Goal: Information Seeking & Learning: Learn about a topic

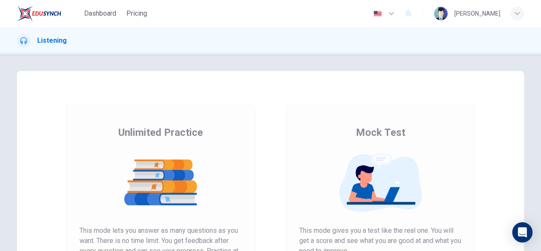
click at [354, 171] on img at bounding box center [380, 182] width 162 height 59
click at [110, 14] on span "Dashboard" at bounding box center [100, 13] width 32 height 10
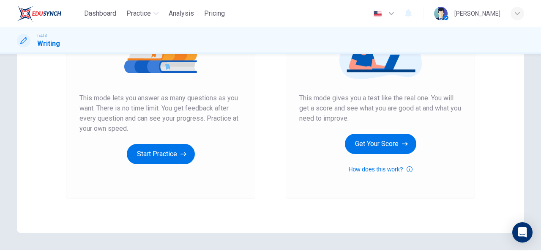
scroll to position [133, 0]
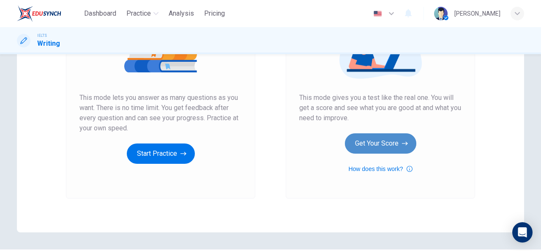
click at [375, 145] on button "Get Your Score" at bounding box center [380, 143] width 71 height 20
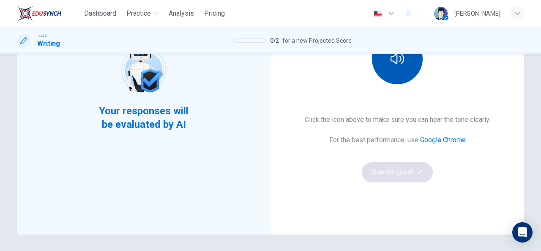
scroll to position [76, 0]
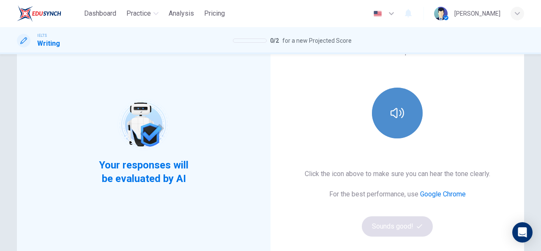
click at [393, 120] on button "button" at bounding box center [397, 112] width 51 height 51
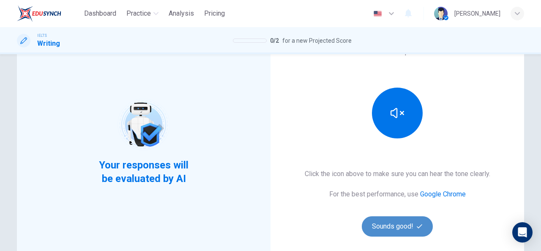
click at [391, 230] on button "Sounds good!" at bounding box center [397, 226] width 71 height 20
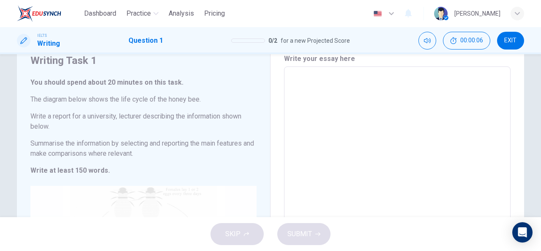
scroll to position [33, 0]
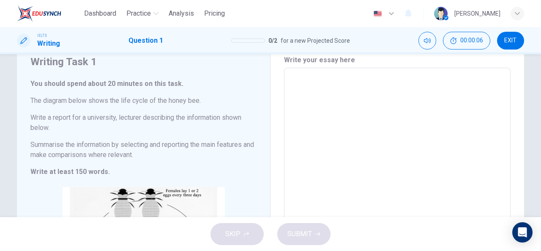
click at [341, 91] on textarea at bounding box center [397, 201] width 215 height 253
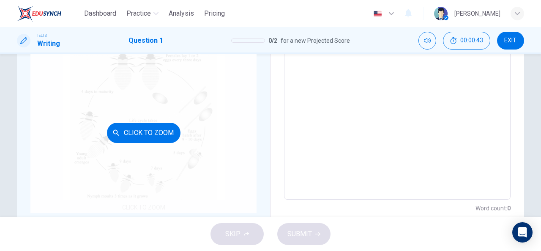
scroll to position [0, 0]
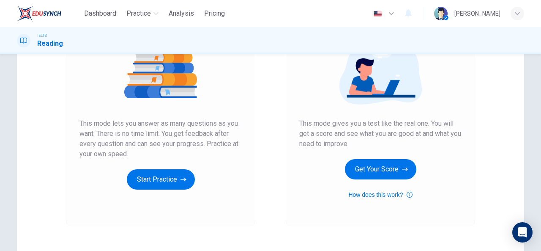
scroll to position [107, 0]
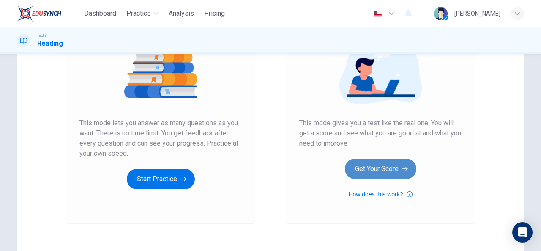
click at [382, 174] on button "Get Your Score" at bounding box center [380, 168] width 71 height 20
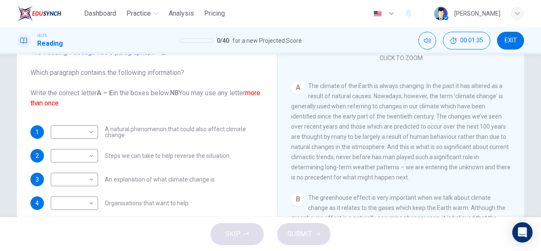
scroll to position [142, 0]
click at [509, 42] on span "EXIT" at bounding box center [511, 40] width 12 height 7
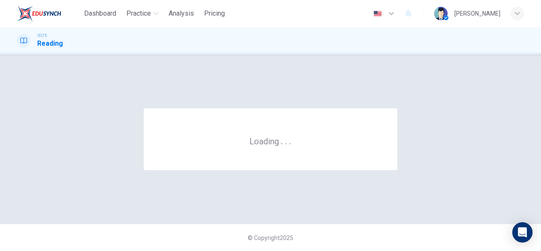
scroll to position [0, 0]
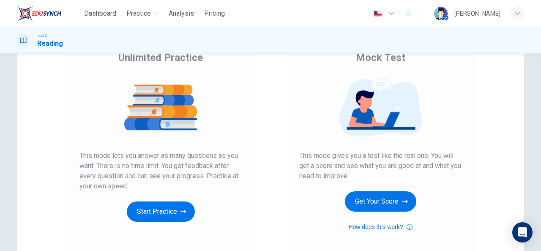
scroll to position [75, 0]
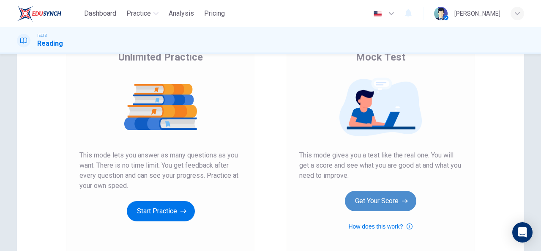
click at [392, 203] on button "Get Your Score" at bounding box center [380, 201] width 71 height 20
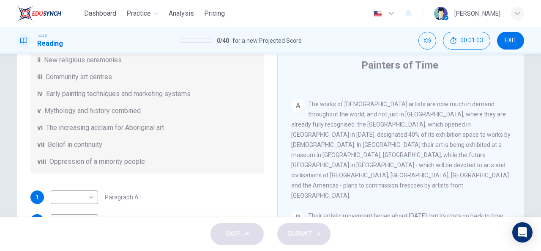
scroll to position [29, 0]
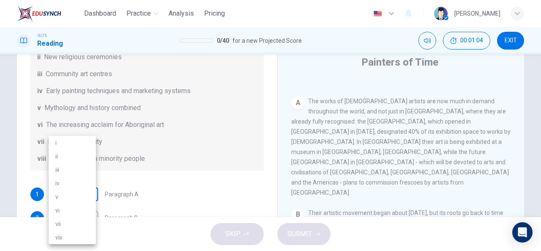
click at [90, 192] on body "Dashboard Practice Analysis Pricing English en ​ Tamma Musholeha IELTS Reading …" at bounding box center [270, 125] width 541 height 251
click at [76, 170] on li "iii" at bounding box center [72, 170] width 47 height 14
type input "iii"
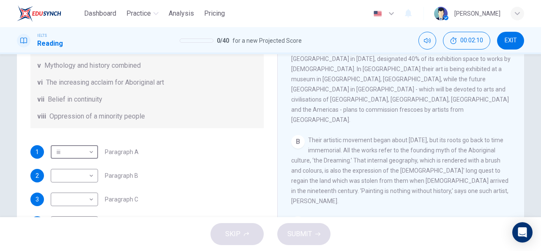
scroll to position [118, 0]
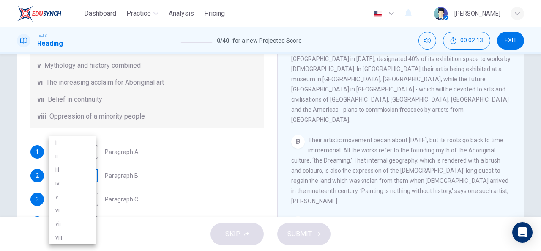
click at [90, 174] on body "Dashboard Practice Analysis Pricing English en ​ Tamma Musholeha IELTS Reading …" at bounding box center [270, 125] width 541 height 251
click at [67, 206] on li "vi" at bounding box center [72, 210] width 47 height 14
type input "vi"
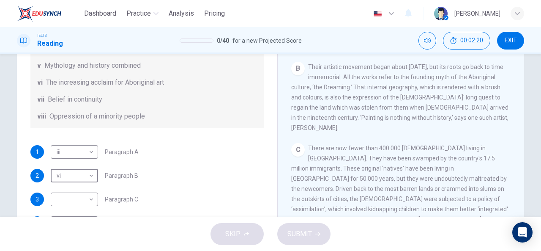
scroll to position [235, 0]
click at [431, 144] on span "There are now fewer than 400.000 Aborigines living in Australia. They have been…" at bounding box center [399, 188] width 217 height 88
drag, startPoint x: 431, startPoint y: 142, endPoint x: 380, endPoint y: 165, distance: 56.3
click at [380, 165] on span "There are now fewer than 400.000 Aborigines living in Australia. They have been…" at bounding box center [399, 188] width 217 height 88
drag, startPoint x: 380, startPoint y: 165, endPoint x: 385, endPoint y: 169, distance: 6.1
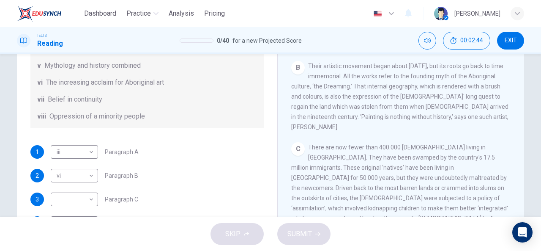
click at [385, 169] on div "C There are now fewer than 400.000 Aborigines living in Australia. They have be…" at bounding box center [401, 187] width 220 height 91
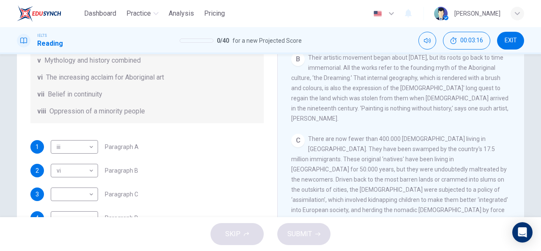
scroll to position [124, 0]
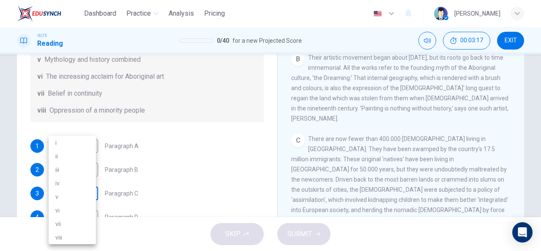
click at [92, 191] on body "Dashboard Practice Analysis Pricing English en ​ Tamma Musholeha IELTS Reading …" at bounding box center [270, 125] width 541 height 251
click at [73, 240] on li "viii" at bounding box center [72, 237] width 47 height 14
type input "viii"
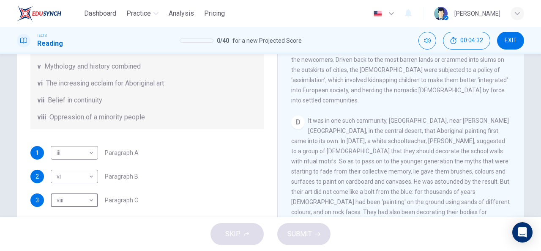
scroll to position [149, 0]
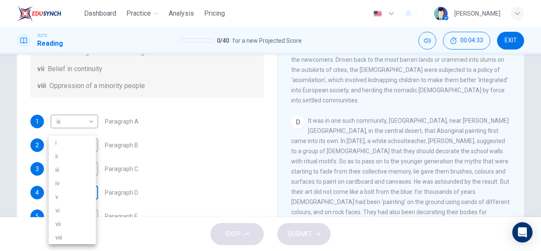
click at [90, 193] on body "Dashboard Practice Analysis Pricing English en ​ Tamma Musholeha IELTS Reading …" at bounding box center [270, 125] width 541 height 251
click at [160, 153] on div at bounding box center [270, 125] width 541 height 251
click at [88, 196] on body "Dashboard Practice Analysis Pricing English en ​ Tamma Musholeha IELTS Reading …" at bounding box center [270, 125] width 541 height 251
click at [70, 183] on li "iv" at bounding box center [72, 183] width 47 height 14
type input "iv"
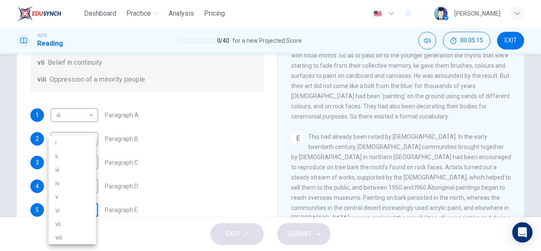
scroll to position [112, 0]
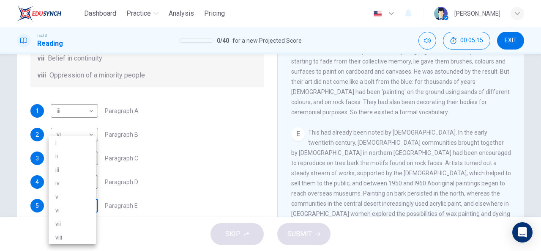
click at [92, 206] on body "Dashboard Practice Analysis Pricing English en ​ Tamma Musholeha IELTS Reading …" at bounding box center [270, 125] width 541 height 251
click at [72, 177] on li "iv" at bounding box center [72, 183] width 47 height 14
type input "iv"
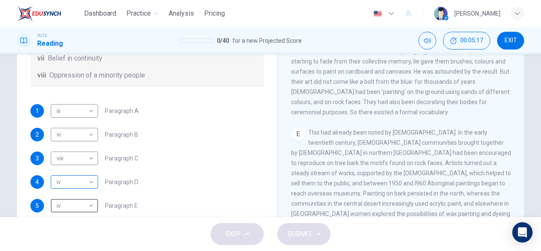
click at [90, 181] on body "Dashboard Practice Analysis Pricing English en ​ Tamma Musholeha IELTS Reading …" at bounding box center [270, 125] width 541 height 251
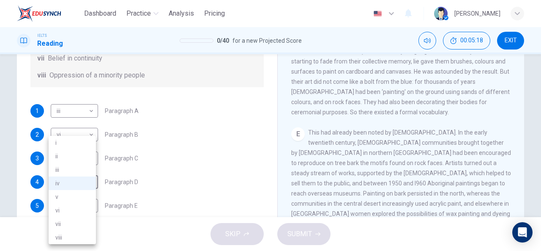
click at [161, 139] on div at bounding box center [270, 125] width 541 height 251
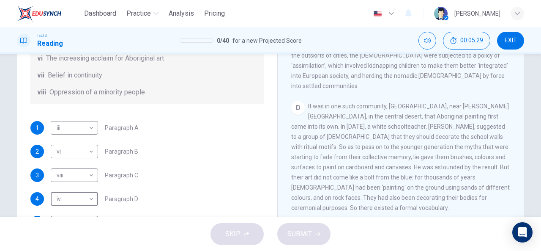
scroll to position [149, 0]
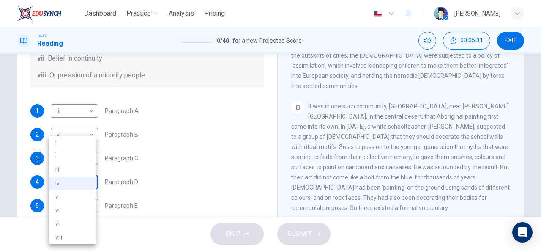
click at [90, 182] on body "Dashboard Practice Analysis Pricing English en ​ Tamma Musholeha IELTS Reading …" at bounding box center [270, 125] width 541 height 251
click at [74, 139] on li "i" at bounding box center [72, 143] width 47 height 14
type input "i"
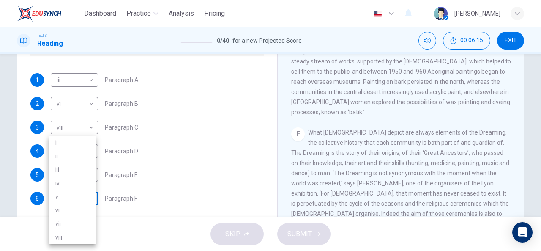
click at [90, 198] on body "Dashboard Practice Analysis Pricing English en ​ Tamma Musholeha IELTS Reading …" at bounding box center [270, 125] width 541 height 251
click at [75, 159] on li "ii" at bounding box center [72, 156] width 47 height 14
type input "ii"
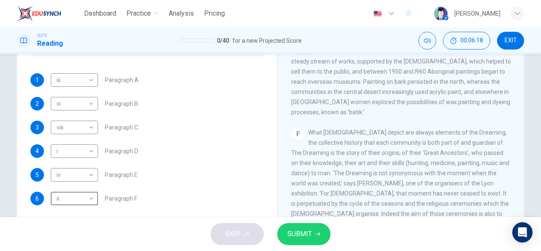
click at [310, 237] on span "SUBMIT" at bounding box center [299, 234] width 25 height 12
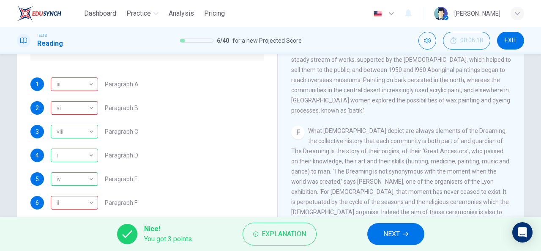
scroll to position [143, 0]
click at [402, 235] on button "NEXT" at bounding box center [395, 234] width 57 height 22
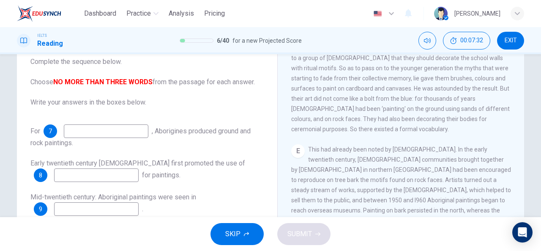
scroll to position [504, 0]
click at [112, 135] on input at bounding box center [106, 131] width 85 height 14
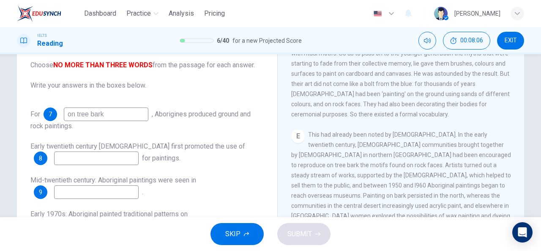
scroll to position [501, 0]
type input "on tree bark"
click at [98, 156] on input at bounding box center [96, 158] width 85 height 14
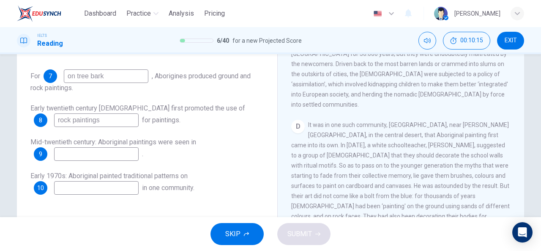
scroll to position [351, 0]
type input "rock paintings"
click at [120, 189] on input at bounding box center [96, 188] width 85 height 14
type input "rock faces"
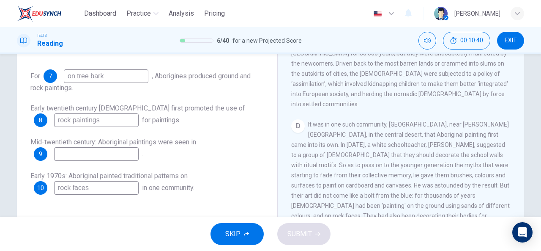
click at [111, 150] on input at bounding box center [96, 154] width 85 height 14
click at [107, 117] on input "rock paintings" at bounding box center [96, 120] width 85 height 14
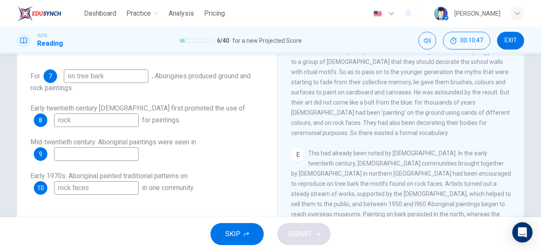
scroll to position [445, 0]
type input "rock"
click at [101, 157] on input at bounding box center [96, 154] width 85 height 14
type input "non"
click at [303, 235] on span "SUBMIT" at bounding box center [299, 234] width 25 height 12
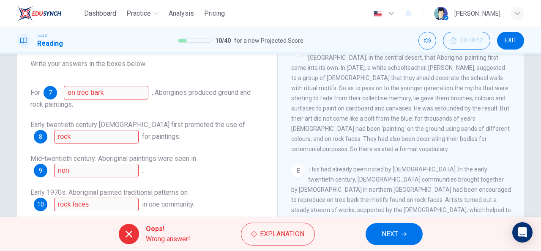
scroll to position [93, 0]
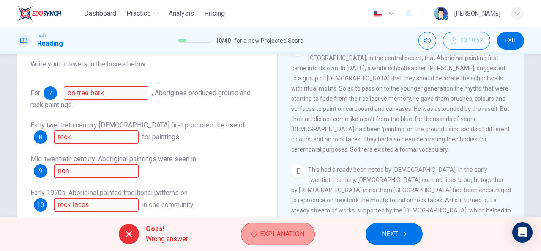
click at [271, 231] on span "Explanation" at bounding box center [282, 234] width 44 height 12
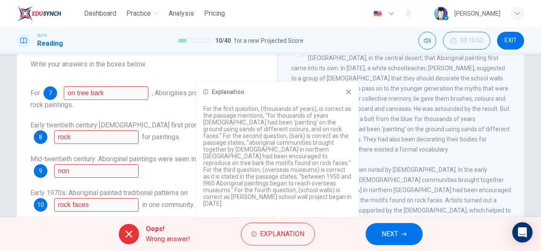
drag, startPoint x: 286, startPoint y: 95, endPoint x: 311, endPoint y: 139, distance: 50.7
click at [311, 139] on div "Explanation For the first question, (thousands of years), is correct as the pas…" at bounding box center [277, 149] width 162 height 135
click at [348, 95] on icon at bounding box center [348, 91] width 7 height 7
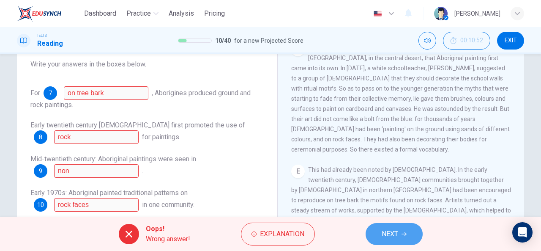
click at [375, 240] on button "NEXT" at bounding box center [394, 234] width 57 height 22
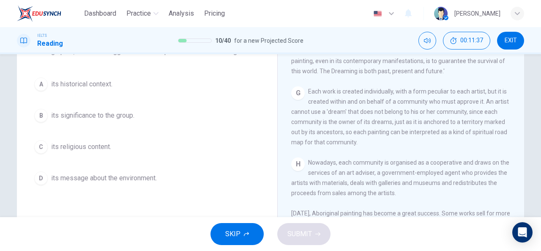
scroll to position [74, 0]
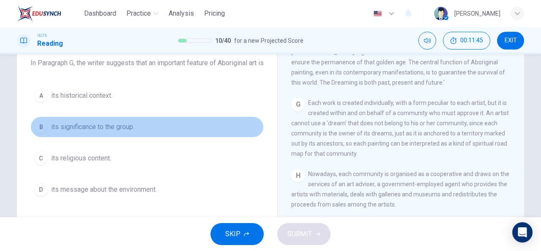
click at [117, 132] on span "its significance to the group." at bounding box center [92, 127] width 83 height 10
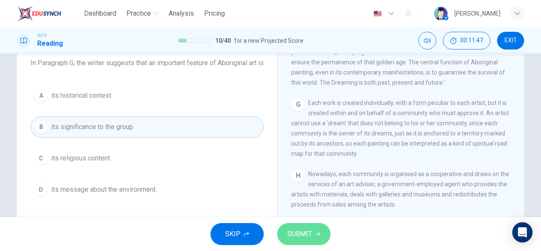
click at [300, 229] on span "SUBMIT" at bounding box center [299, 234] width 25 height 12
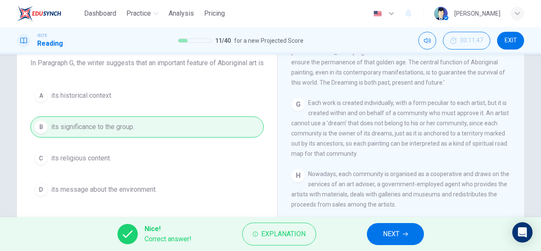
click at [387, 234] on span "NEXT" at bounding box center [391, 234] width 16 height 12
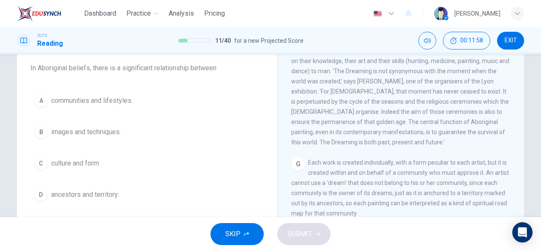
scroll to position [69, 0]
click at [109, 102] on span "communities and lifestyles." at bounding box center [92, 100] width 82 height 10
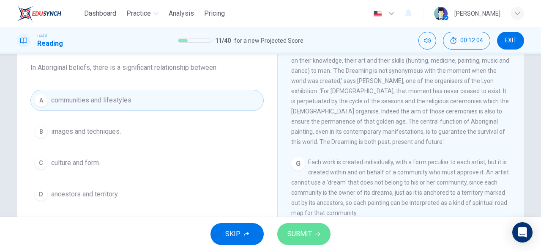
click at [309, 239] on span "SUBMIT" at bounding box center [299, 234] width 25 height 12
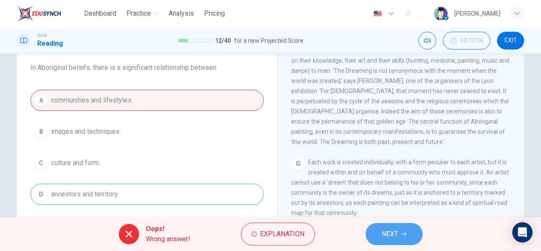
click at [402, 242] on button "NEXT" at bounding box center [394, 234] width 57 height 22
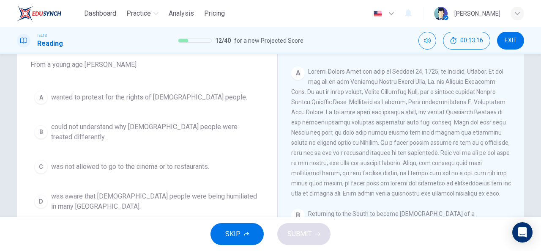
scroll to position [148, 0]
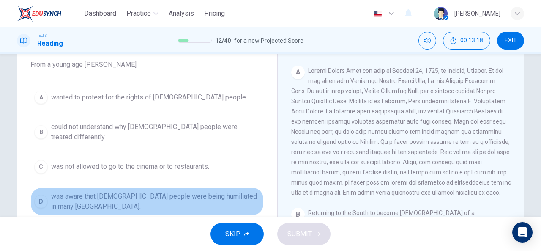
click at [159, 191] on span "was aware that black people were being humiliated in many northern states." at bounding box center [155, 201] width 209 height 20
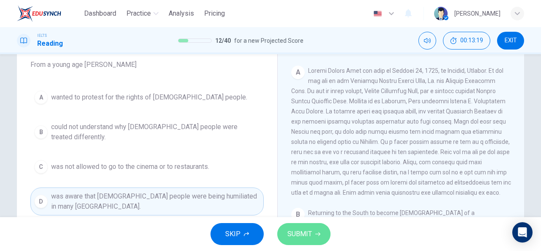
click at [303, 235] on span "SUBMIT" at bounding box center [299, 234] width 25 height 12
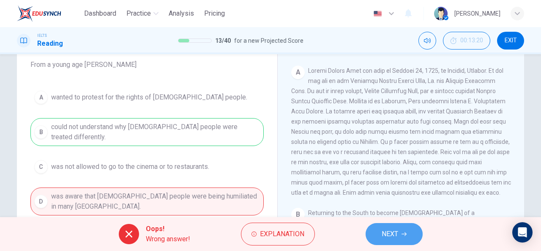
click at [379, 235] on button "NEXT" at bounding box center [394, 234] width 57 height 22
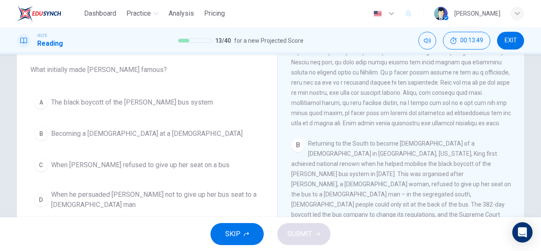
scroll to position [67, 0]
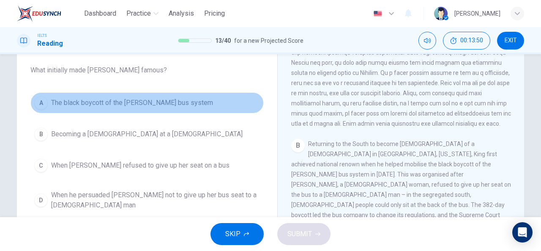
click at [177, 101] on span "The black boycott of the Montgomery bus system" at bounding box center [132, 103] width 162 height 10
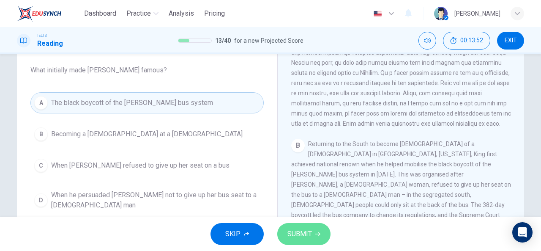
click at [303, 235] on span "SUBMIT" at bounding box center [299, 234] width 25 height 12
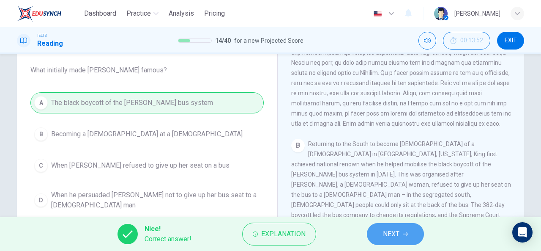
click at [390, 232] on span "NEXT" at bounding box center [391, 234] width 16 height 12
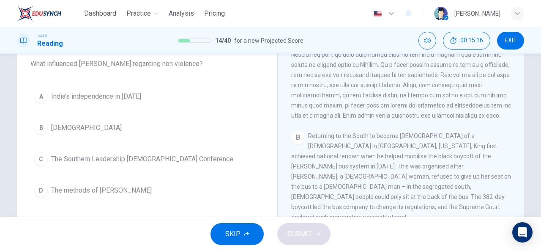
scroll to position [224, 0]
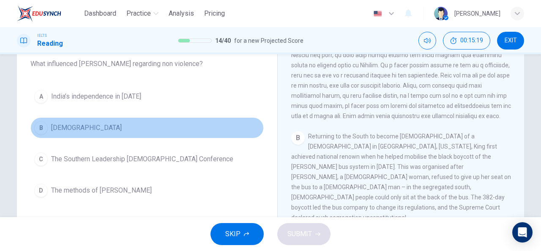
click at [70, 130] on span "Christianity" at bounding box center [86, 128] width 71 height 10
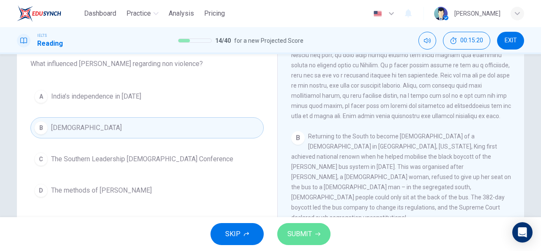
click at [300, 235] on span "SUBMIT" at bounding box center [299, 234] width 25 height 12
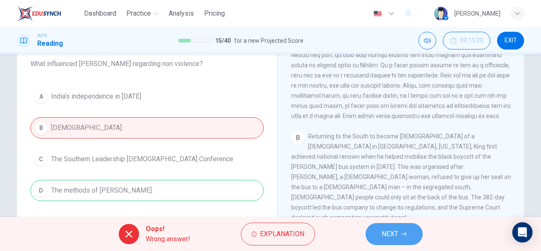
click at [381, 235] on button "NEXT" at bounding box center [394, 234] width 57 height 22
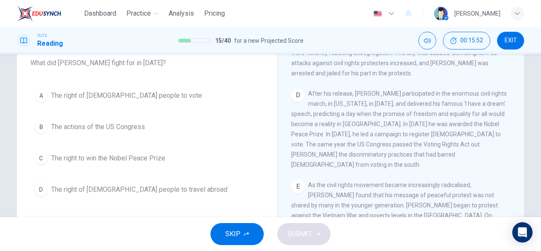
scroll to position [74, 0]
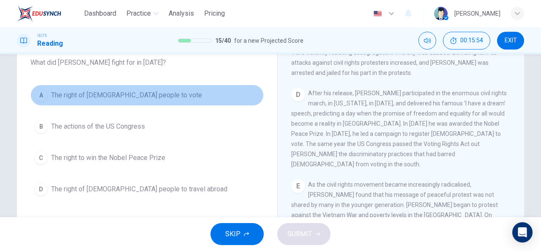
click at [127, 94] on span "The right of black people to vote" at bounding box center [126, 95] width 151 height 10
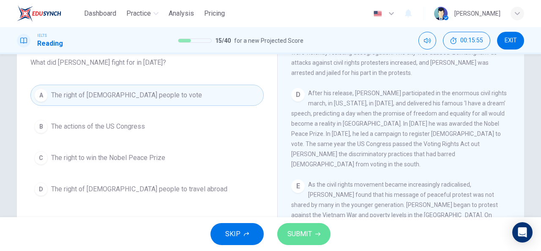
click at [295, 238] on span "SUBMIT" at bounding box center [299, 234] width 25 height 12
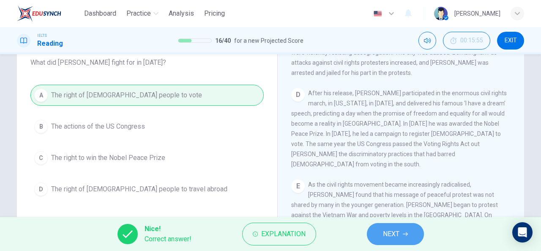
click at [399, 233] on span "NEXT" at bounding box center [391, 234] width 16 height 12
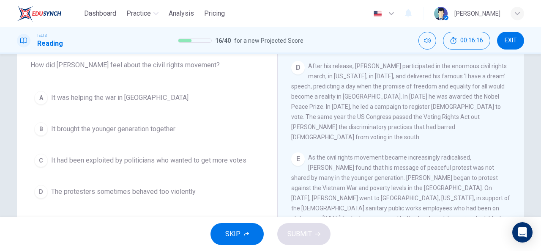
scroll to position [511, 0]
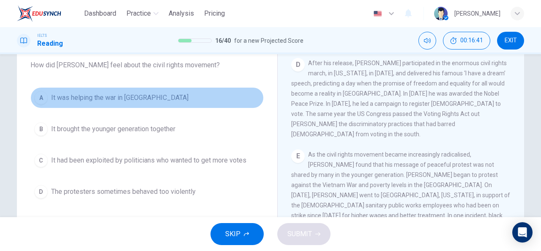
click at [125, 94] on span "It was helping the war in Vietnam" at bounding box center [119, 98] width 137 height 10
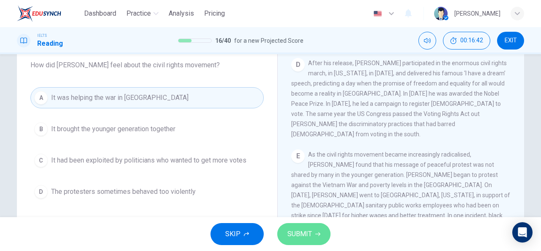
click at [309, 231] on span "SUBMIT" at bounding box center [299, 234] width 25 height 12
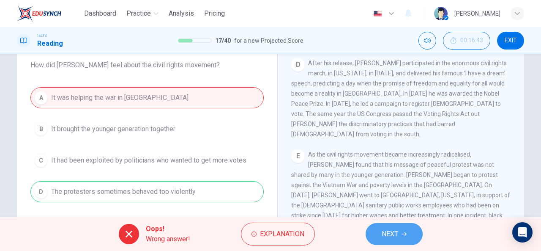
click at [394, 230] on span "NEXT" at bounding box center [390, 234] width 16 height 12
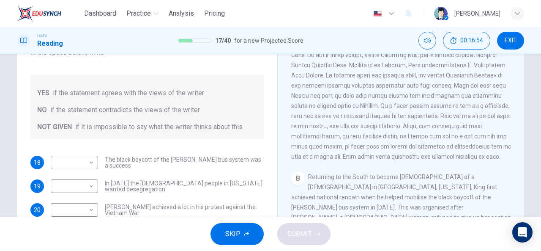
scroll to position [95, 0]
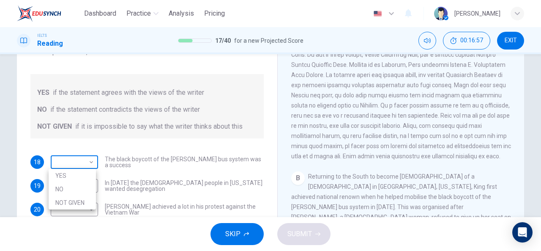
click at [93, 164] on body "Dashboard Practice Analysis Pricing English en ​ Tamma Musholeha IELTS Reading …" at bounding box center [270, 125] width 541 height 251
click at [85, 173] on li "YES" at bounding box center [72, 176] width 47 height 14
type input "YES"
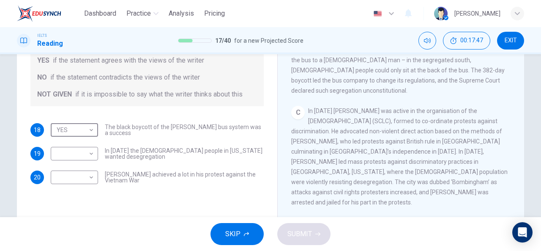
scroll to position [298, 0]
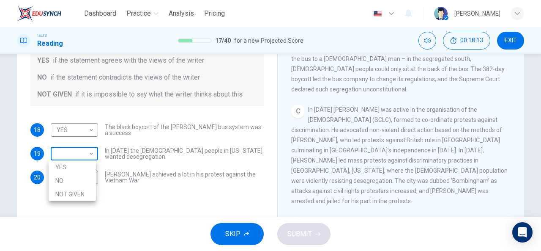
click at [89, 155] on body "Dashboard Practice Analysis Pricing English en ​ Tamma Musholeha IELTS Reading …" at bounding box center [270, 125] width 541 height 251
click at [87, 165] on li "YES" at bounding box center [72, 167] width 47 height 14
type input "YES"
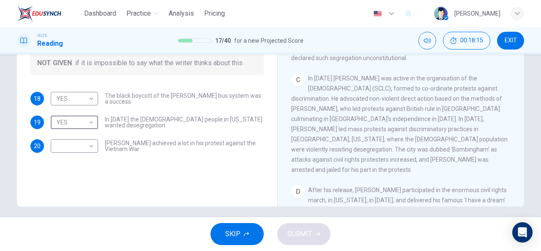
scroll to position [159, 0]
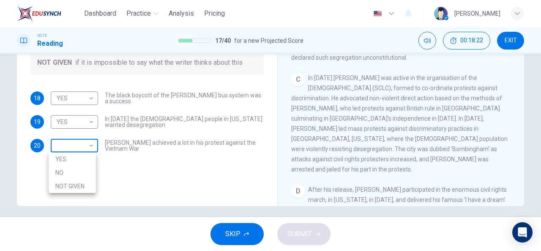
click at [85, 145] on body "Dashboard Practice Analysis Pricing English en ​ Tamma Musholeha IELTS Reading …" at bounding box center [270, 125] width 541 height 251
click at [85, 158] on li "YES" at bounding box center [72, 159] width 47 height 14
type input "YES"
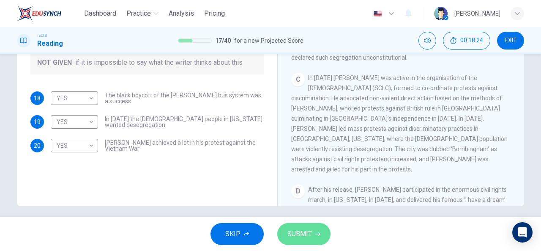
click at [307, 232] on span "SUBMIT" at bounding box center [299, 234] width 25 height 12
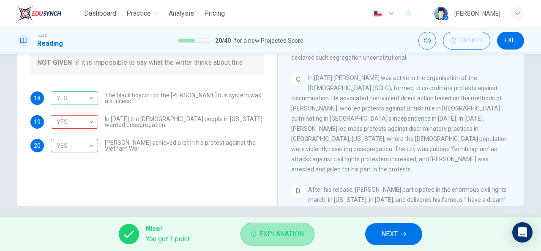
click at [272, 229] on span "Explanation" at bounding box center [281, 234] width 44 height 12
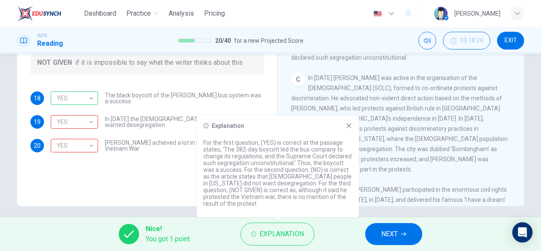
click at [349, 125] on icon at bounding box center [348, 125] width 5 height 5
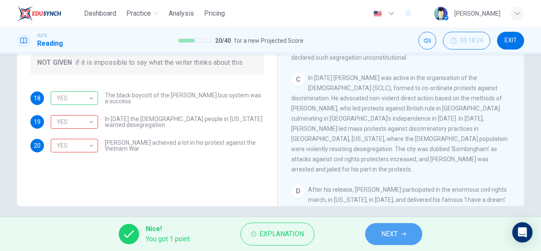
click at [389, 231] on span "NEXT" at bounding box center [389, 234] width 16 height 12
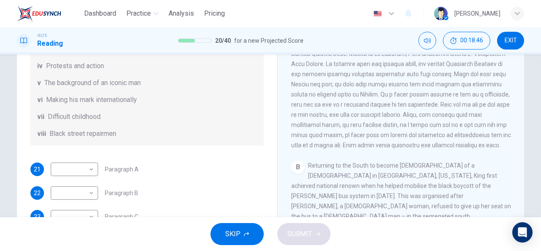
scroll to position [139, 0]
click at [90, 178] on body "Dashboard Practice Analysis Pricing English en ​ Tamma Musholeha IELTS Reading …" at bounding box center [270, 125] width 541 height 251
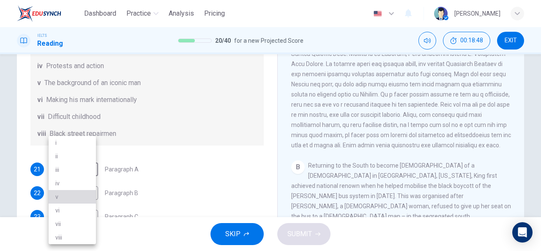
click at [71, 195] on li "v" at bounding box center [72, 197] width 47 height 14
type input "v"
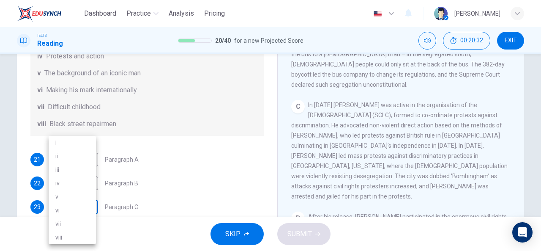
scroll to position [65, 0]
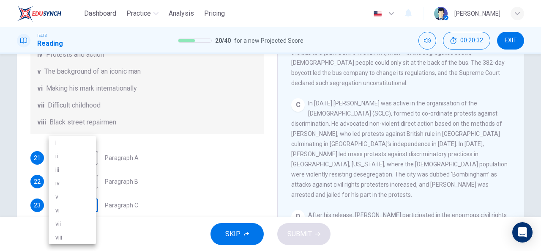
click at [89, 208] on body "Dashboard Practice Analysis Pricing English en ​ Tamma Musholeha IELTS Reading …" at bounding box center [270, 125] width 541 height 251
click at [74, 185] on li "iv" at bounding box center [72, 183] width 47 height 14
type input "iv"
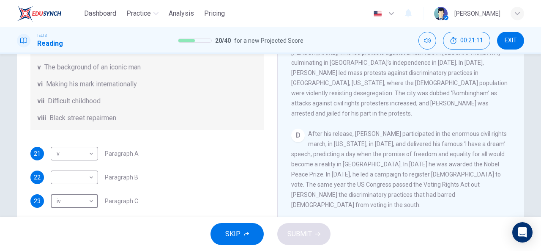
scroll to position [149, 0]
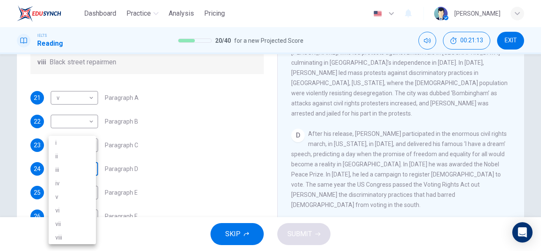
click at [88, 169] on body "Dashboard Practice Analysis Pricing English en ​ Tamma Musholeha IELTS Reading …" at bounding box center [270, 125] width 541 height 251
click at [69, 138] on li "i" at bounding box center [72, 143] width 47 height 14
type input "i"
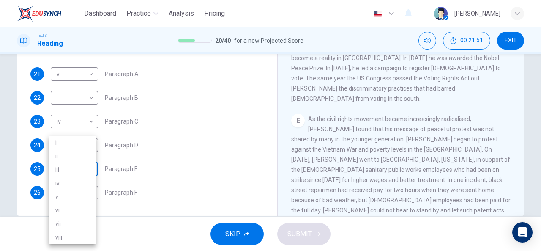
click at [90, 169] on body "Dashboard Practice Analysis Pricing English en ​ Tamma Musholeha IELTS Reading …" at bounding box center [270, 125] width 541 height 251
click at [68, 158] on li "ii" at bounding box center [72, 156] width 47 height 14
type input "ii"
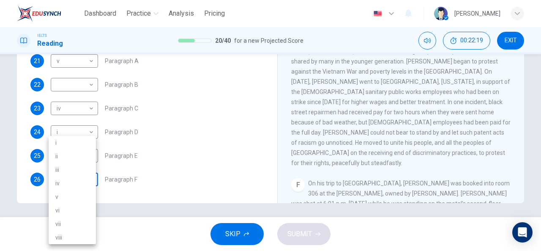
click at [90, 183] on body "Dashboard Practice Analysis Pricing English en ​ Tamma Musholeha IELTS Reading …" at bounding box center [270, 125] width 541 height 251
click at [77, 166] on li "iii" at bounding box center [72, 170] width 47 height 14
type input "iii"
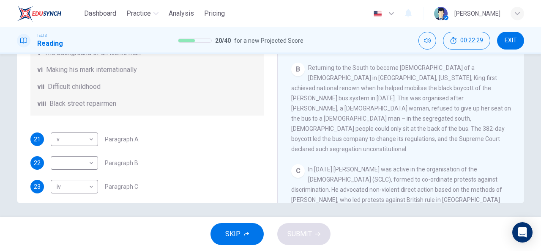
scroll to position [186, 0]
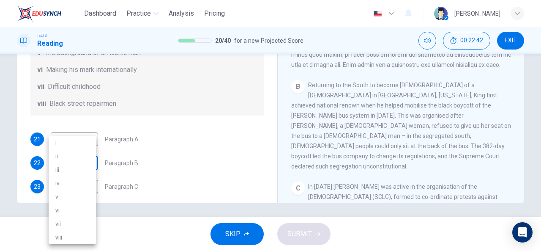
click at [90, 170] on body "Dashboard Practice Analysis Pricing English en ​ Tamma Musholeha IELTS Reading …" at bounding box center [270, 125] width 541 height 251
click at [80, 233] on li "viii" at bounding box center [72, 237] width 47 height 14
type input "viii"
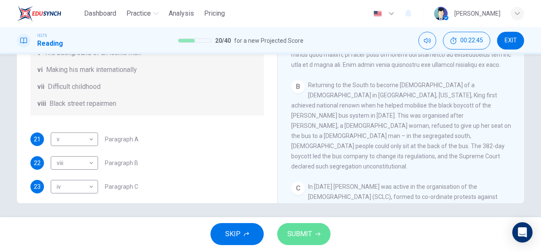
click at [304, 228] on span "SUBMIT" at bounding box center [299, 234] width 25 height 12
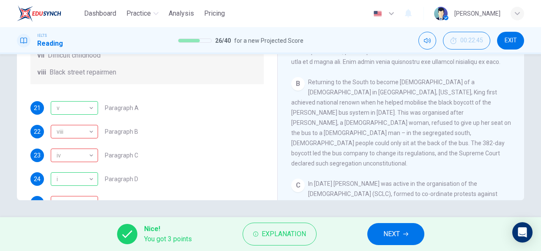
scroll to position [90, 0]
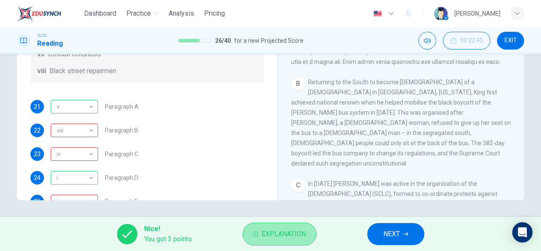
click at [279, 235] on span "Explanation" at bounding box center [284, 234] width 44 height 12
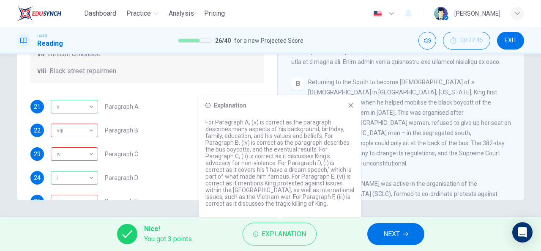
click at [348, 103] on icon at bounding box center [350, 105] width 7 height 7
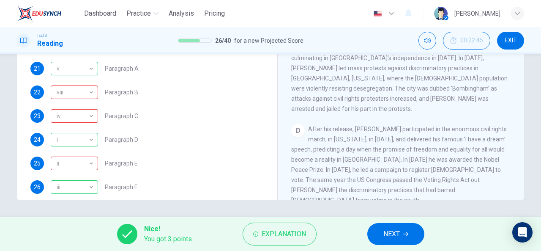
scroll to position [356, 0]
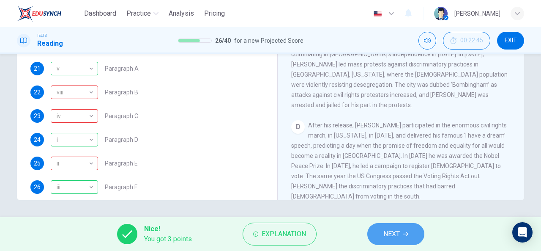
click at [399, 235] on span "NEXT" at bounding box center [391, 234] width 16 height 12
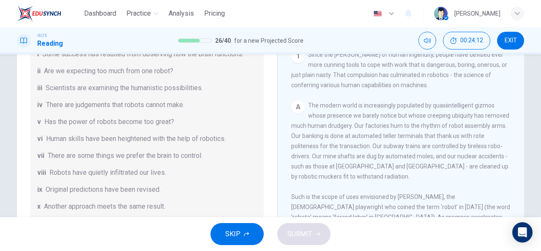
scroll to position [155, 0]
drag, startPoint x: 396, startPoint y: 179, endPoint x: 393, endPoint y: 185, distance: 7.4
click at [393, 185] on div "A The modern world is increasingly populated by quasiintelligent gizmos whose p…" at bounding box center [401, 164] width 220 height 132
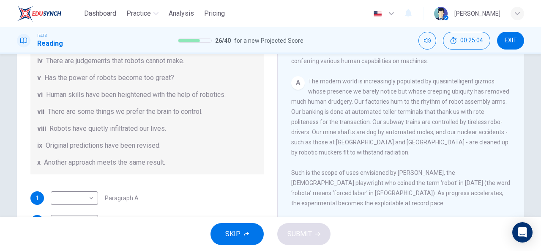
scroll to position [104, 0]
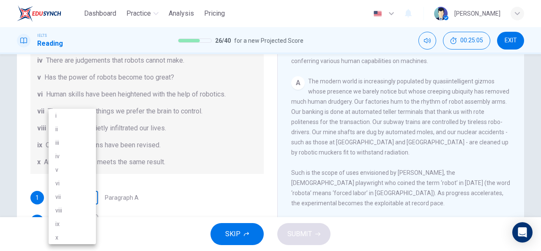
click at [90, 197] on body "Dashboard Practice Analysis Pricing English en ​ Tamma Musholeha IELTS Reading …" at bounding box center [270, 125] width 541 height 251
click at [74, 183] on li "vi" at bounding box center [72, 183] width 47 height 14
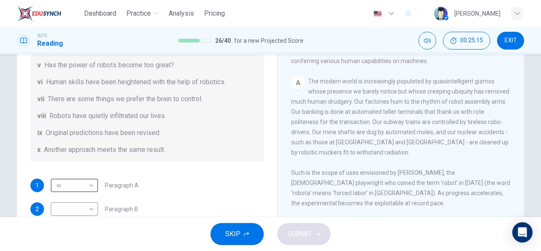
scroll to position [117, 0]
click at [123, 137] on div "List of Headings i Some success has resulted from observing how the brain funct…" at bounding box center [146, 64] width 233 height 193
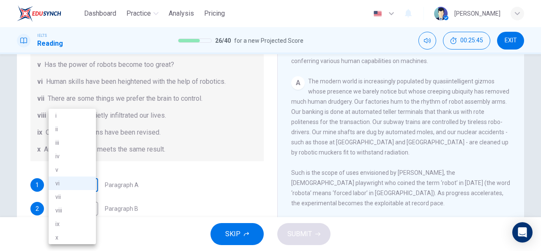
click at [89, 185] on body "Dashboard Practice Analysis Pricing English en ​ Tamma Musholeha IELTS Reading …" at bounding box center [270, 125] width 541 height 251
click at [70, 211] on li "viii" at bounding box center [72, 210] width 47 height 14
type input "viii"
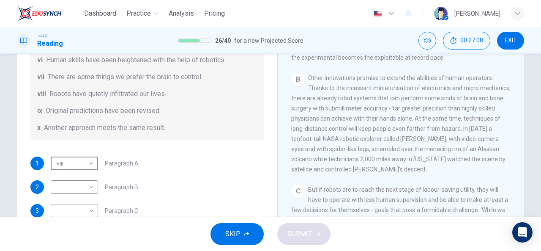
scroll to position [155, 0]
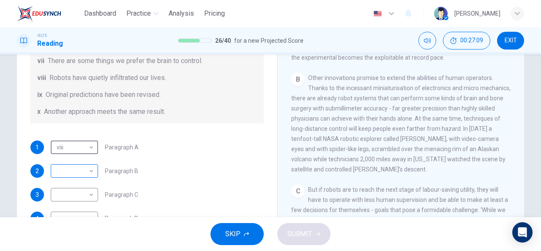
click at [91, 172] on body "Dashboard Practice Analysis Pricing English en ​ Tamma Musholeha IELTS Reading …" at bounding box center [270, 125] width 541 height 251
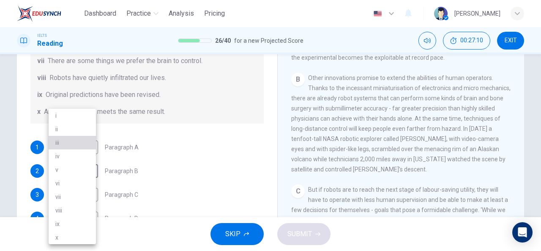
click at [79, 139] on li "iii" at bounding box center [72, 143] width 47 height 14
type input "iii"
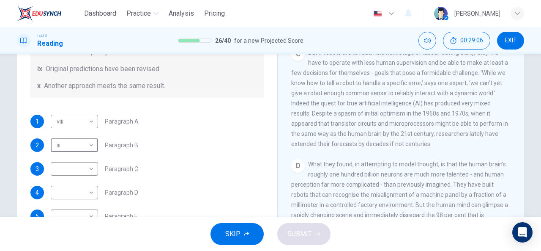
scroll to position [102, 0]
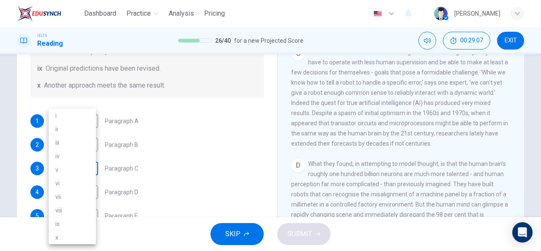
click at [89, 166] on body "Dashboard Practice Analysis Pricing English en ​ Tamma Musholeha IELTS Reading …" at bounding box center [270, 125] width 541 height 251
click at [76, 153] on li "iv" at bounding box center [72, 156] width 47 height 14
type input "iv"
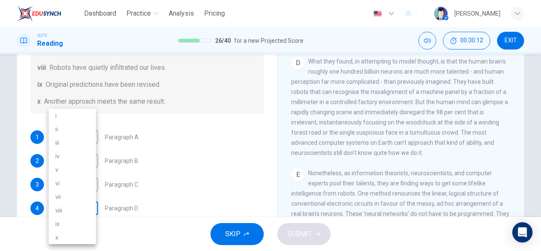
scroll to position [105, 0]
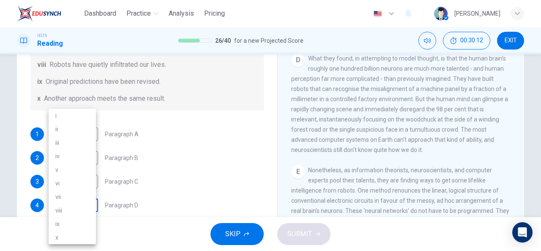
click at [90, 209] on body "Dashboard Practice Analysis Pricing English en ​ Tamma Musholeha IELTS Reading …" at bounding box center [270, 125] width 541 height 251
click at [80, 196] on li "vii" at bounding box center [72, 197] width 47 height 14
type input "vii"
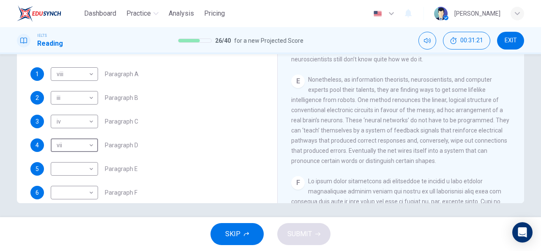
scroll to position [151, 0]
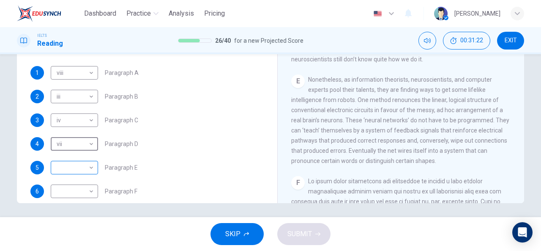
click at [90, 168] on body "Dashboard Practice Analysis Pricing English en ​ Tamma Musholeha IELTS Reading …" at bounding box center [270, 125] width 541 height 251
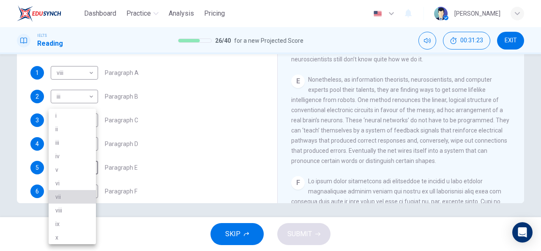
click at [76, 198] on li "vii" at bounding box center [72, 197] width 47 height 14
type input "vii"
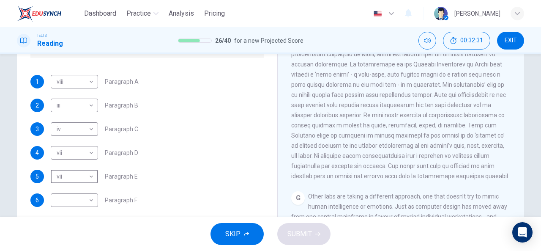
scroll to position [165, 0]
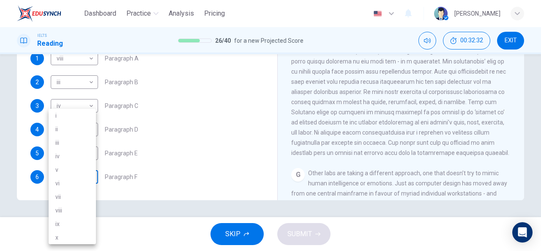
click at [88, 179] on body "Dashboard Practice Analysis Pricing English en ​ Tamma Musholeha IELTS Reading …" at bounding box center [270, 125] width 541 height 251
click at [75, 152] on li "iv" at bounding box center [72, 156] width 47 height 14
type input "iv"
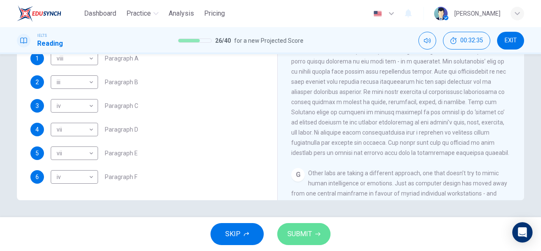
click at [304, 236] on span "SUBMIT" at bounding box center [299, 234] width 25 height 12
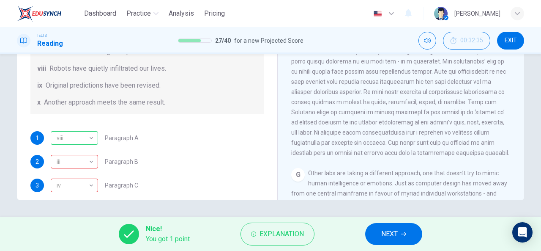
scroll to position [90, 0]
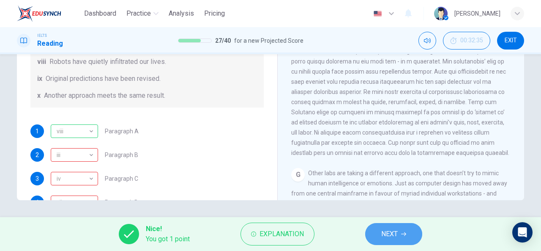
click at [374, 237] on button "NEXT" at bounding box center [393, 234] width 57 height 22
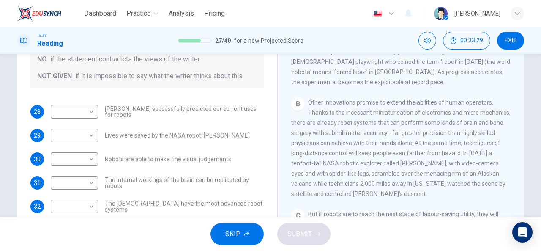
scroll to position [247, 0]
click at [91, 132] on body "Dashboard Practice Analysis Pricing English en ​ Tamma Musholeha IELTS Reading …" at bounding box center [270, 125] width 541 height 251
click at [83, 159] on li "NO" at bounding box center [72, 162] width 47 height 14
type input "NO"
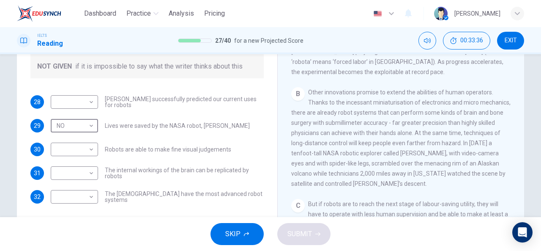
scroll to position [156, 0]
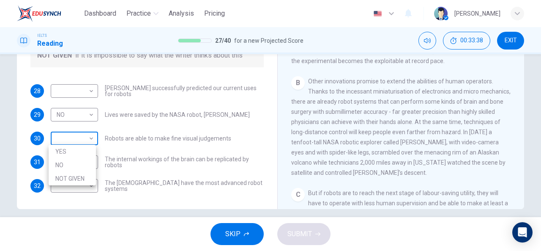
click at [88, 135] on body "Dashboard Practice Analysis Pricing English en ​ Tamma Musholeha IELTS Reading …" at bounding box center [270, 125] width 541 height 251
click at [78, 159] on li "NO" at bounding box center [72, 165] width 47 height 14
type input "NO"
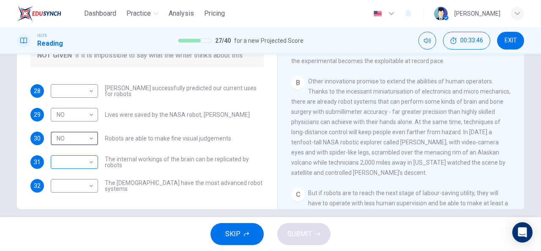
click at [91, 162] on body "Dashboard Practice Analysis Pricing English en ​ Tamma Musholeha IELTS Reading …" at bounding box center [270, 125] width 541 height 251
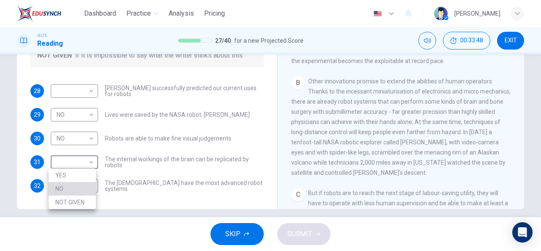
click at [89, 191] on li "NO" at bounding box center [72, 189] width 47 height 14
type input "NO"
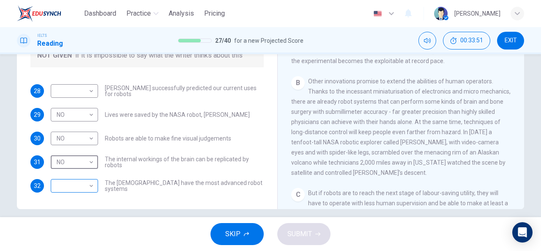
click at [89, 186] on body "Dashboard Practice Analysis Pricing English en ​ Tamma Musholeha IELTS Reading …" at bounding box center [270, 125] width 541 height 251
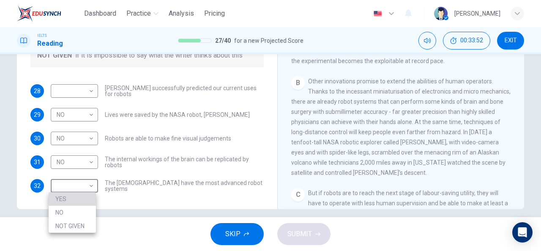
click at [80, 195] on li "YES" at bounding box center [72, 199] width 47 height 14
type input "YES"
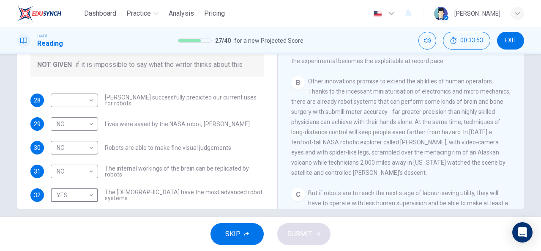
scroll to position [0, 0]
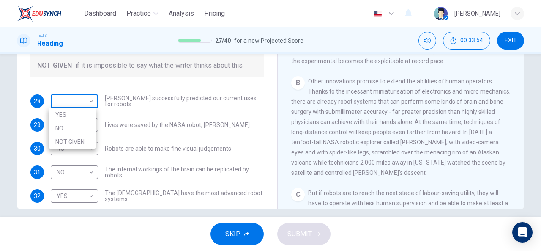
click at [87, 100] on body "Dashboard Practice Analysis Pricing English en ​ Tamma Musholeha IELTS Reading …" at bounding box center [270, 125] width 541 height 251
click at [83, 137] on li "NOT GIVEN" at bounding box center [72, 142] width 47 height 14
type input "NOT GIVEN"
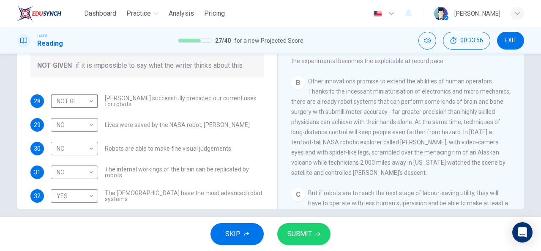
click at [315, 235] on icon "button" at bounding box center [317, 233] width 5 height 5
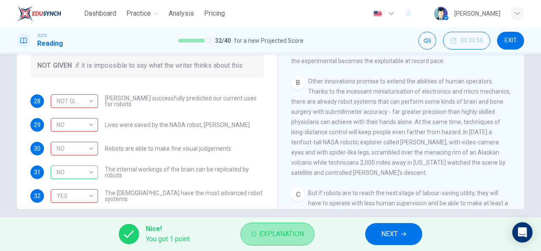
click at [278, 235] on span "Explanation" at bounding box center [281, 234] width 44 height 12
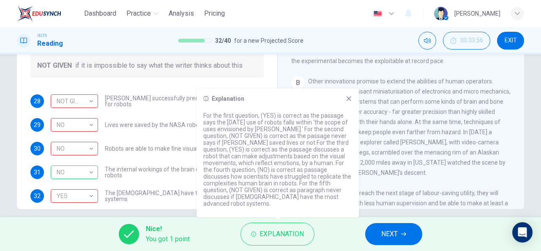
click at [346, 109] on div "Explanation For the first question, (YES) is correct as the passage says the to…" at bounding box center [277, 152] width 162 height 128
click at [403, 230] on button "NEXT" at bounding box center [393, 234] width 57 height 22
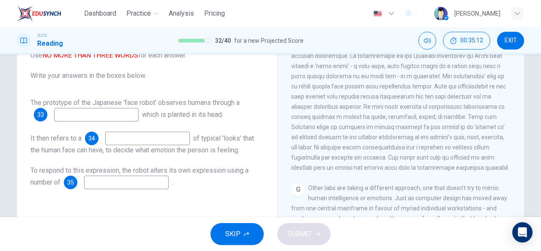
scroll to position [823, 0]
click at [113, 113] on input at bounding box center [96, 115] width 85 height 14
type input "face robot"
click at [131, 140] on input at bounding box center [147, 138] width 85 height 14
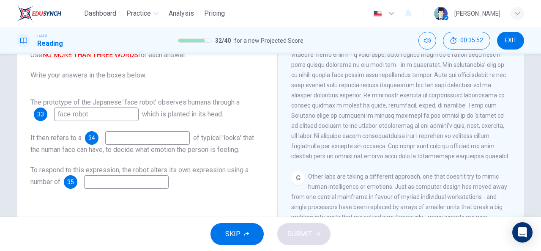
scroll to position [851, 0]
drag, startPoint x: 424, startPoint y: 139, endPoint x: 506, endPoint y: 138, distance: 82.4
click at [506, 138] on div "CLICK TO ZOOM Click to Zoom 1 Since the dawn of human ingenuity, people have de…" at bounding box center [406, 154] width 231 height 256
click at [156, 139] on input at bounding box center [147, 138] width 85 height 14
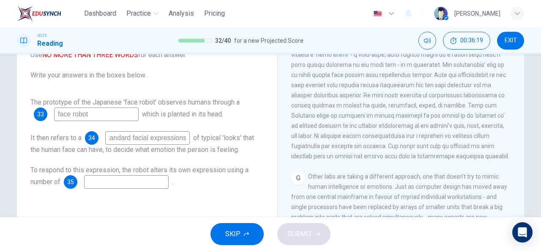
type input "standard facial expressions"
click at [134, 184] on input at bounding box center [126, 182] width 85 height 14
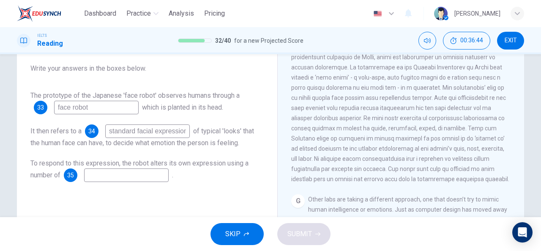
scroll to position [807, 0]
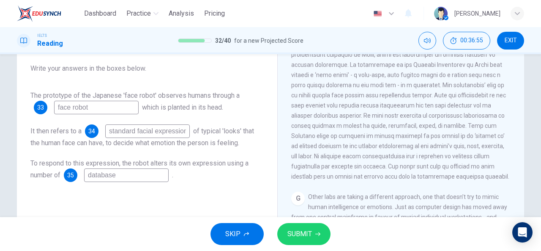
type input "database"
click at [302, 229] on span "SUBMIT" at bounding box center [299, 234] width 25 height 12
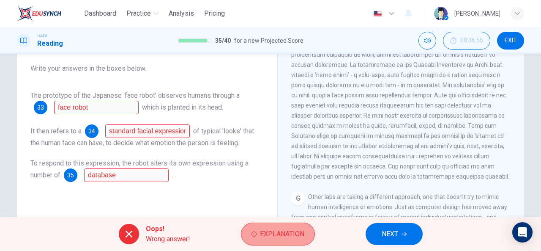
click at [271, 235] on span "Explanation" at bounding box center [282, 234] width 44 height 12
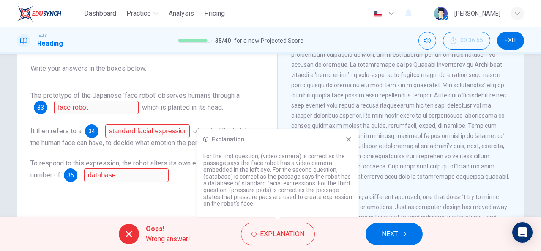
drag, startPoint x: 271, startPoint y: 135, endPoint x: 289, endPoint y: 142, distance: 18.8
click at [289, 142] on div "Explanation For the first question, (video camera) is correct as the passage sa…" at bounding box center [277, 173] width 162 height 88
click at [346, 140] on icon at bounding box center [348, 139] width 7 height 7
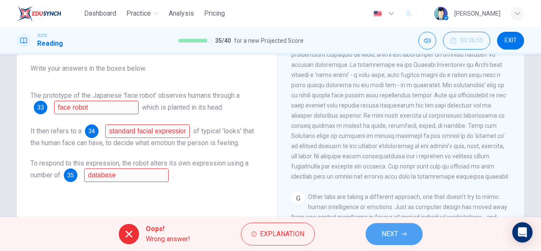
click at [376, 235] on button "NEXT" at bounding box center [394, 234] width 57 height 22
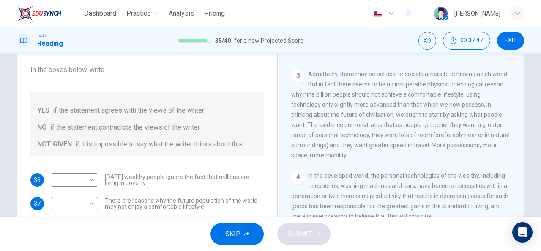
scroll to position [266, 0]
click at [378, 175] on span "In the developed world, the personal technologies of the wealthy, including tel…" at bounding box center [399, 194] width 217 height 47
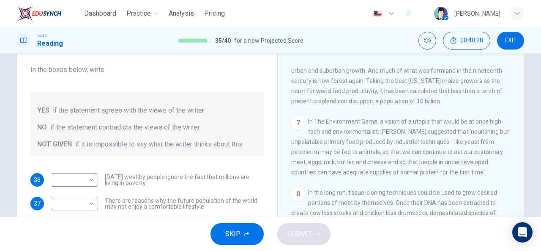
scroll to position [619, 0]
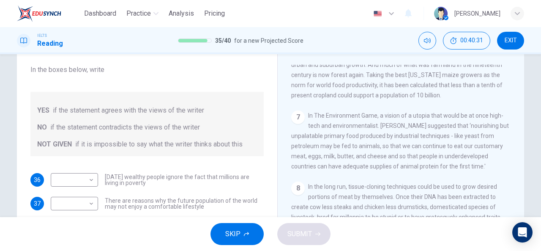
click at [345, 171] on div "7 In The Environment Game, a vision of a utopia that would be at once high-tech…" at bounding box center [401, 140] width 220 height 61
click at [93, 177] on div "​ ​" at bounding box center [74, 180] width 47 height 14
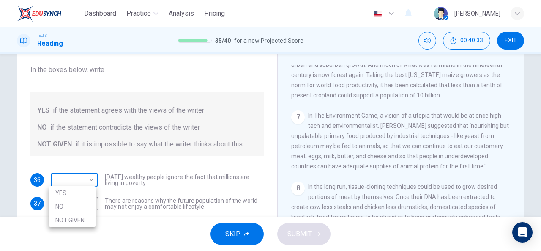
click at [90, 178] on body "Dashboard Practice Analysis Pricing English en ​ Tamma Musholeha IELTS Reading …" at bounding box center [270, 125] width 541 height 251
click at [88, 218] on li "NOT GIVEN" at bounding box center [72, 220] width 47 height 14
type input "NOT GIVEN"
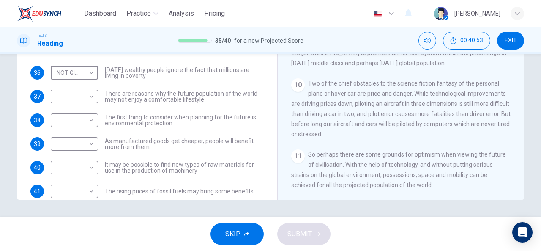
scroll to position [19, 0]
click at [96, 97] on div "​ ​ There are reasons why the future population of the world may not enjoy a co…" at bounding box center [157, 97] width 213 height 14
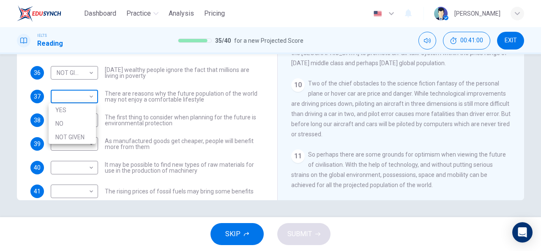
click at [90, 97] on body "Dashboard Practice Analysis Pricing English en ​ Tamma Musholeha IELTS Reading …" at bounding box center [270, 125] width 541 height 251
click at [86, 112] on li "YES" at bounding box center [72, 110] width 47 height 14
type input "YES"
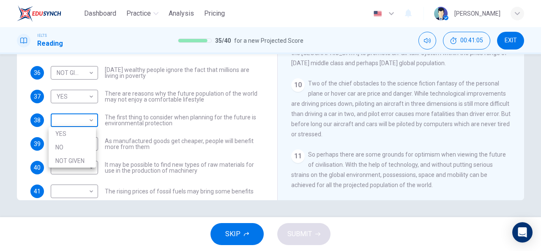
click at [89, 119] on body "Dashboard Practice Analysis Pricing English en ​ Tamma Musholeha IELTS Reading …" at bounding box center [270, 125] width 541 height 251
click at [88, 130] on li "YES" at bounding box center [72, 134] width 47 height 14
type input "YES"
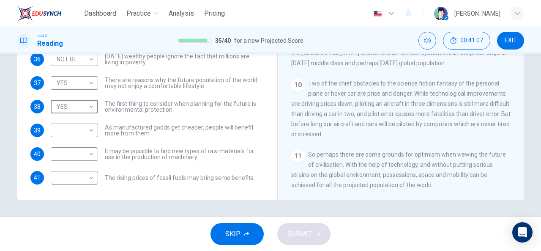
scroll to position [34, 0]
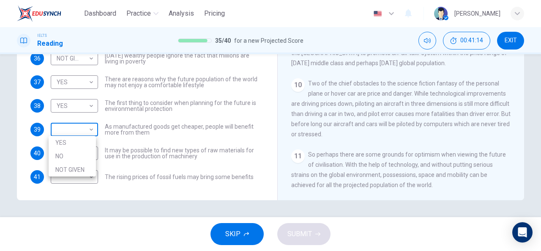
click at [89, 128] on body "Dashboard Practice Analysis Pricing English en ​ Tamma Musholeha IELTS Reading …" at bounding box center [270, 125] width 541 height 251
click at [87, 151] on li "NO" at bounding box center [72, 156] width 47 height 14
type input "NO"
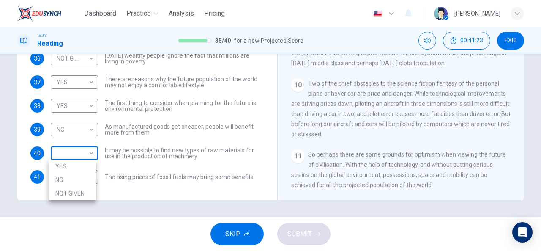
click at [89, 155] on body "Dashboard Practice Analysis Pricing English en ​ Tamma Musholeha IELTS Reading …" at bounding box center [270, 125] width 541 height 251
click at [85, 188] on li "NOT GIVEN" at bounding box center [72, 193] width 47 height 14
type input "NOT GIVEN"
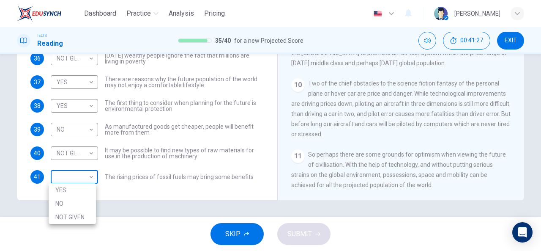
click at [92, 172] on body "Dashboard Practice Analysis Pricing English en ​ Tamma Musholeha IELTS Reading …" at bounding box center [270, 125] width 541 height 251
click at [89, 211] on li "NOT GIVEN" at bounding box center [72, 217] width 47 height 14
type input "NOT GIVEN"
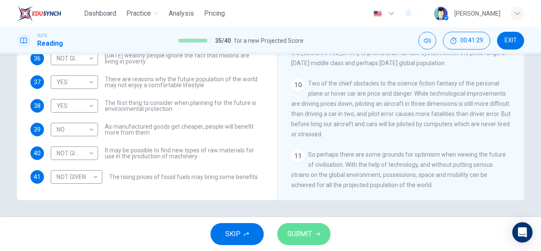
click at [294, 224] on button "SUBMIT" at bounding box center [303, 234] width 53 height 22
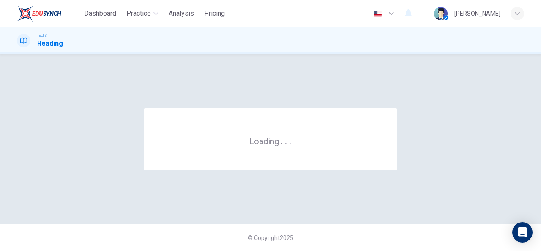
scroll to position [0, 0]
